Goal: Task Accomplishment & Management: Manage account settings

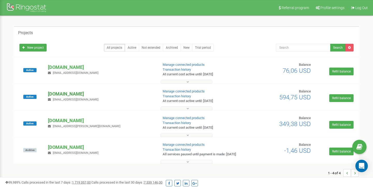
click at [70, 95] on p "[DOMAIN_NAME]" at bounding box center [101, 94] width 106 height 7
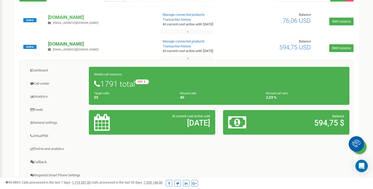
scroll to position [51, 0]
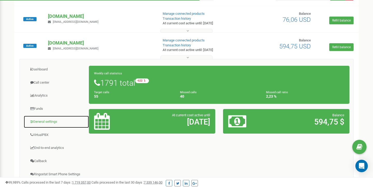
click at [46, 124] on link "General settings" at bounding box center [57, 122] width 66 height 13
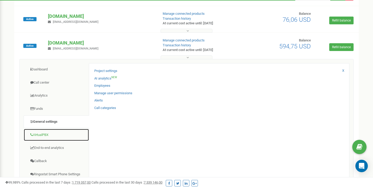
click at [49, 133] on link "VirtualPBX" at bounding box center [57, 135] width 66 height 13
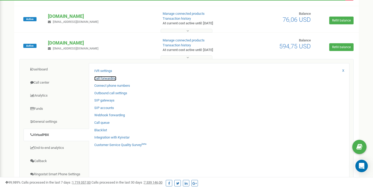
click at [108, 79] on link "Call forwarding" at bounding box center [105, 78] width 22 height 5
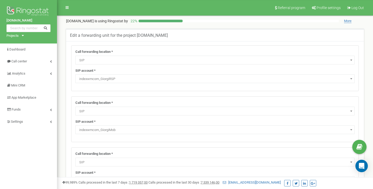
select select "SIP"
select select "indexwmcom_GiorgiRSP"
select select "SIP"
select select "indexwmcom_GiorgiMob"
select select "SIP"
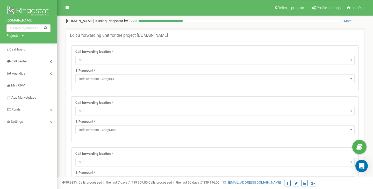
select select "indexwmcom_AnisaRSP"
select select "SIP"
select select "indexwmcom_AnisaMob"
select select "SIP"
select select "indexwmcom_TeonaRSP"
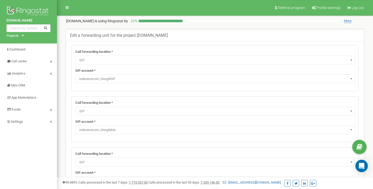
select select "SIP"
select select "indexwmcom_AnisaMob"
select select "SIP"
select select "indexwmcom_TeonaMob"
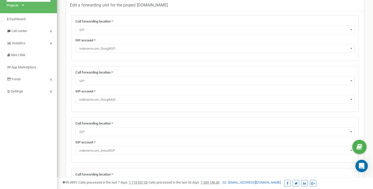
scroll to position [29, 0]
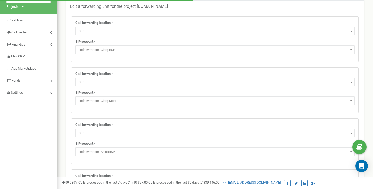
click at [137, 32] on span "SIP" at bounding box center [215, 31] width 276 height 7
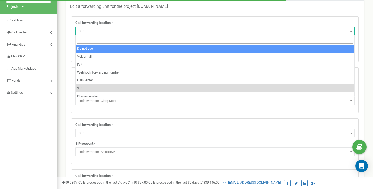
select select "pro"
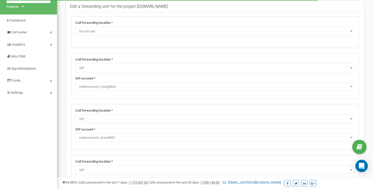
click at [117, 68] on span "SIP" at bounding box center [215, 67] width 276 height 7
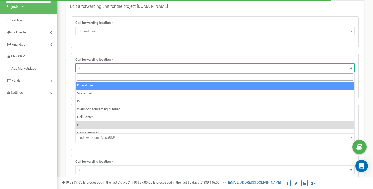
select select "pro"
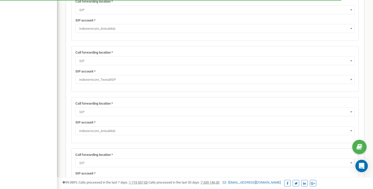
scroll to position [269, 0]
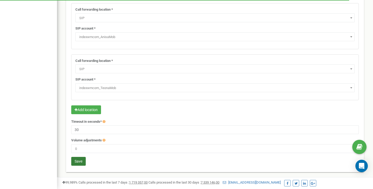
click at [83, 164] on button "Save" at bounding box center [78, 161] width 15 height 9
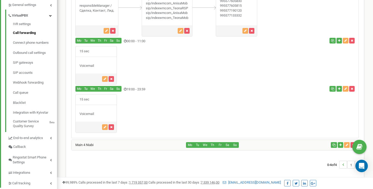
scroll to position [140, 0]
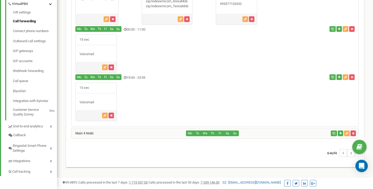
click at [140, 134] on div "Main 4 Niabi" at bounding box center [128, 133] width 115 height 10
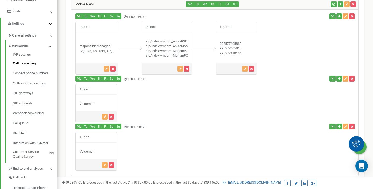
scroll to position [99, 0]
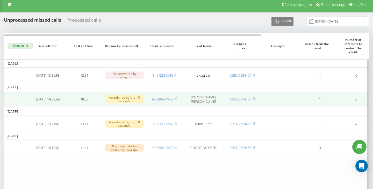
scroll to position [2, 0]
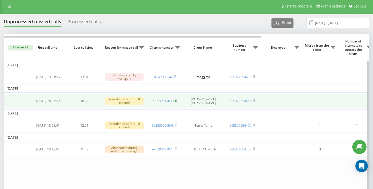
click at [176, 101] on rect at bounding box center [176, 101] width 2 height 2
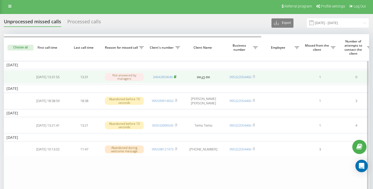
click at [175, 78] on rect at bounding box center [175, 77] width 2 height 2
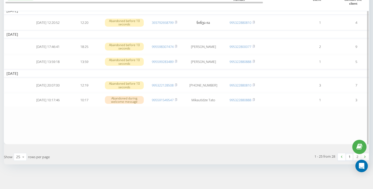
scroll to position [442, 0]
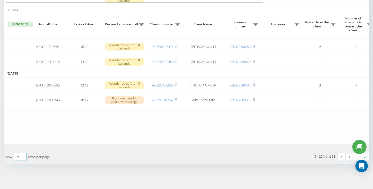
click at [23, 157] on icon at bounding box center [23, 157] width 8 height 10
click at [20, 142] on span "50" at bounding box center [18, 142] width 4 height 5
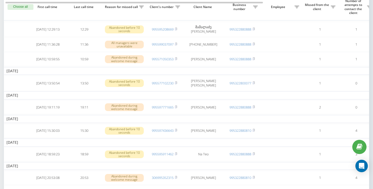
scroll to position [180, 0]
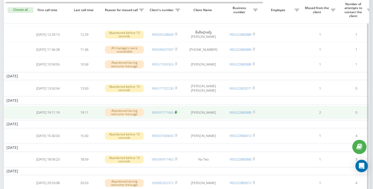
click at [177, 113] on icon at bounding box center [176, 112] width 2 height 2
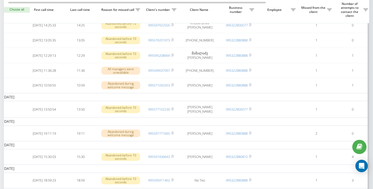
scroll to position [0, 5]
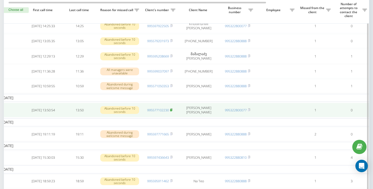
click at [172, 111] on icon at bounding box center [171, 110] width 2 height 2
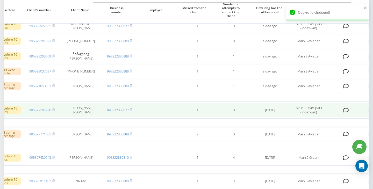
scroll to position [0, 131]
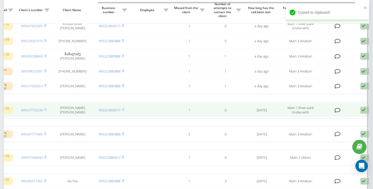
click at [364, 114] on icon at bounding box center [363, 110] width 6 height 7
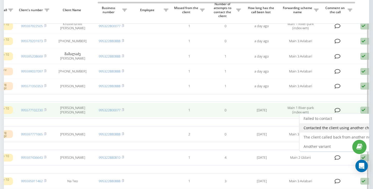
click at [333, 130] on span "Contacted the client using another channel" at bounding box center [341, 127] width 75 height 5
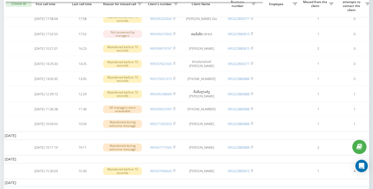
scroll to position [0, 2]
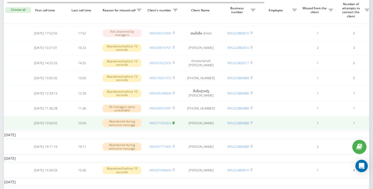
click at [174, 124] on rect at bounding box center [173, 123] width 2 height 2
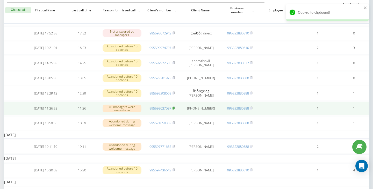
click at [174, 110] on rect at bounding box center [173, 108] width 2 height 2
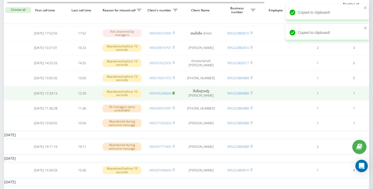
click at [175, 95] on icon at bounding box center [173, 92] width 2 height 3
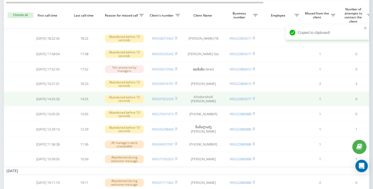
scroll to position [85, 0]
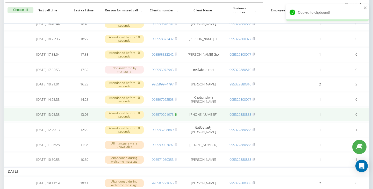
click at [177, 116] on icon at bounding box center [176, 114] width 2 height 3
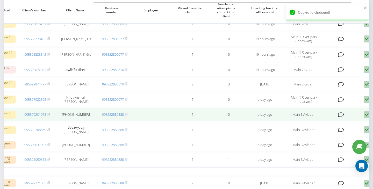
scroll to position [0, 132]
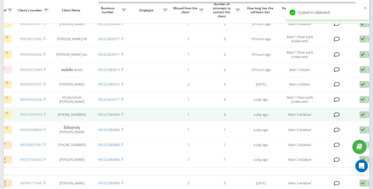
click at [363, 118] on icon at bounding box center [362, 114] width 6 height 7
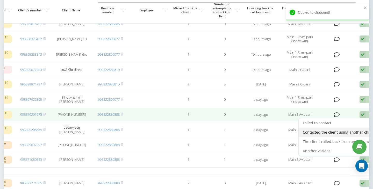
click at [336, 137] on div "Contacted the client using another channel" at bounding box center [341, 132] width 85 height 9
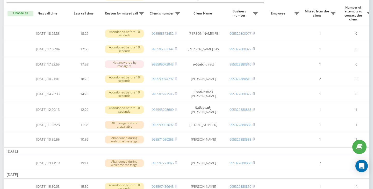
scroll to position [90, 0]
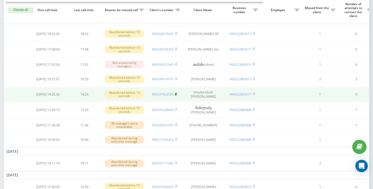
click at [177, 95] on icon at bounding box center [176, 94] width 2 height 2
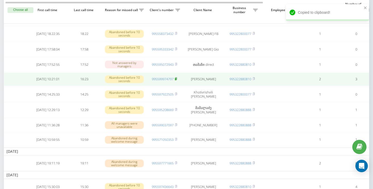
click at [176, 80] on rect at bounding box center [176, 79] width 2 height 2
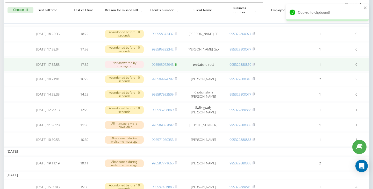
click at [176, 66] on rect at bounding box center [176, 64] width 2 height 2
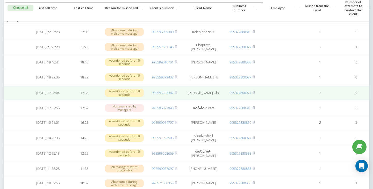
scroll to position [44, 0]
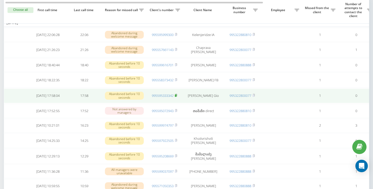
click at [176, 97] on rect at bounding box center [176, 96] width 2 height 2
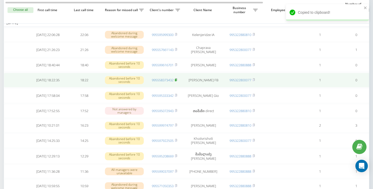
click at [176, 81] on rect at bounding box center [176, 80] width 2 height 2
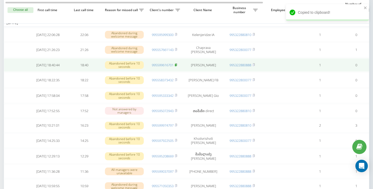
click at [177, 66] on icon at bounding box center [176, 64] width 2 height 2
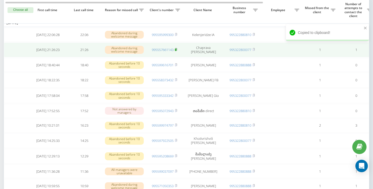
click at [177, 50] on icon at bounding box center [176, 49] width 2 height 3
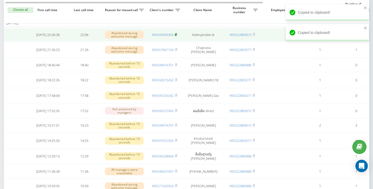
click at [176, 35] on rect at bounding box center [176, 35] width 2 height 2
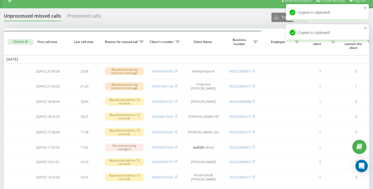
scroll to position [0, 0]
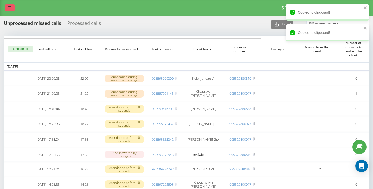
click at [12, 8] on link at bounding box center [9, 7] width 9 height 7
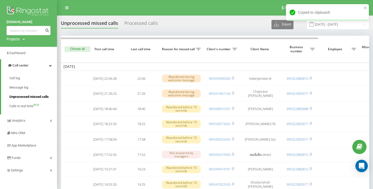
click at [25, 96] on span "Unprocessed missed calls" at bounding box center [28, 96] width 39 height 5
